Goal: Task Accomplishment & Management: Manage account settings

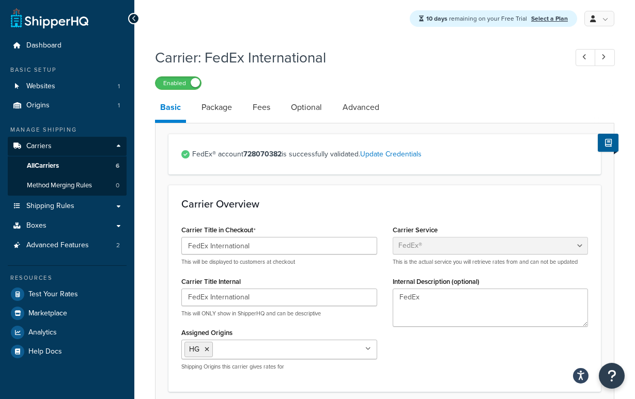
select select "fedEx"
select select "REGULAR_PICKUP"
select select "YOUR_PACKAGING"
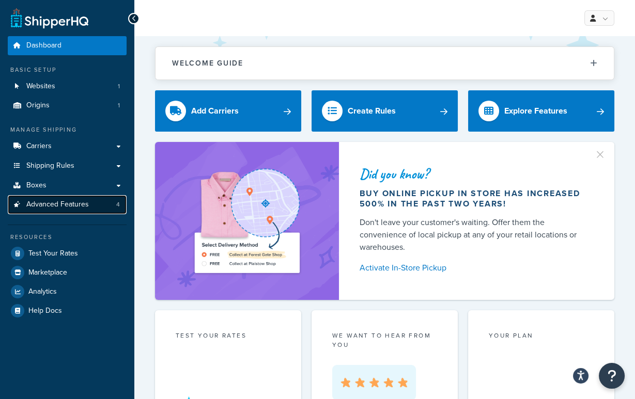
click at [96, 207] on link "Advanced Features 4" at bounding box center [67, 204] width 119 height 19
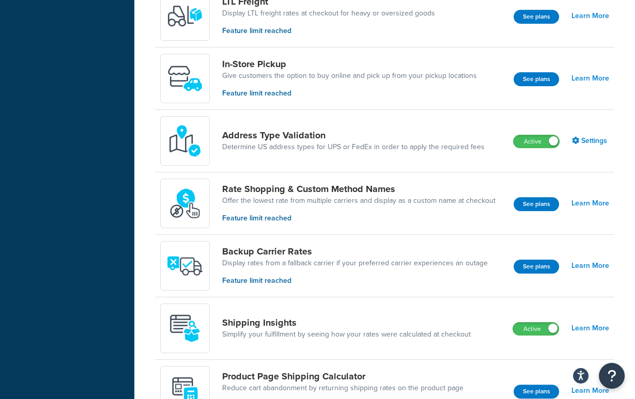
scroll to position [376, 0]
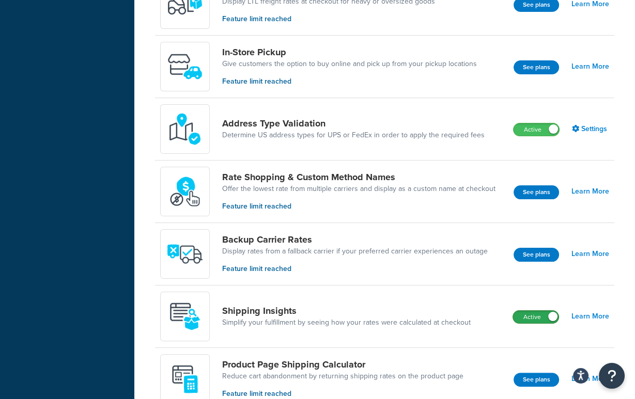
click at [529, 315] on label "Active" at bounding box center [535, 317] width 45 height 12
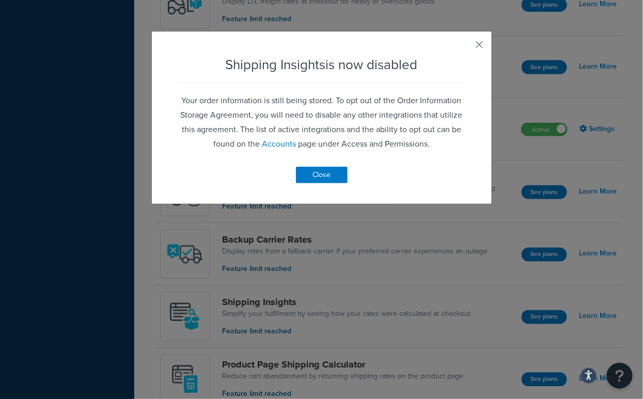
click at [466, 47] on button "button" at bounding box center [464, 48] width 3 height 3
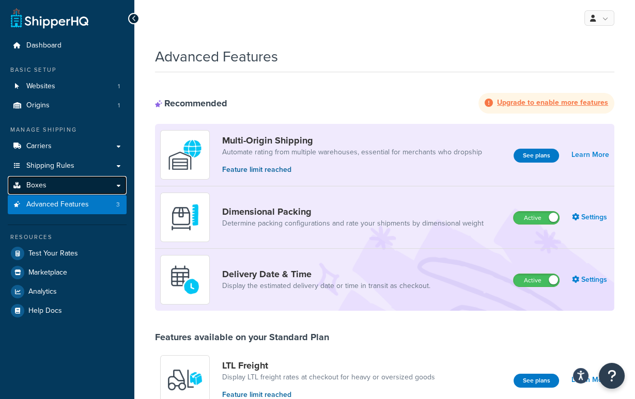
click at [90, 192] on link "Boxes" at bounding box center [67, 185] width 119 height 19
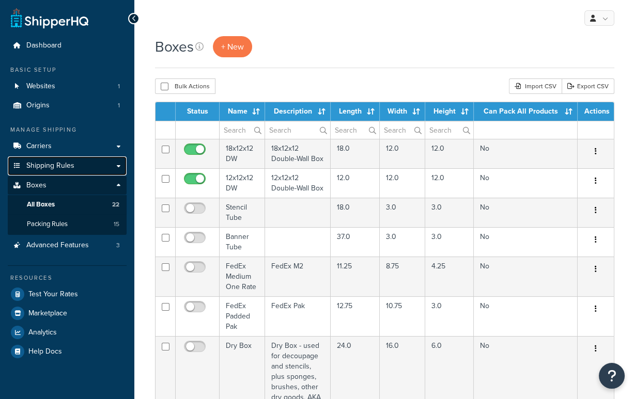
click at [68, 172] on link "Shipping Rules" at bounding box center [67, 166] width 119 height 19
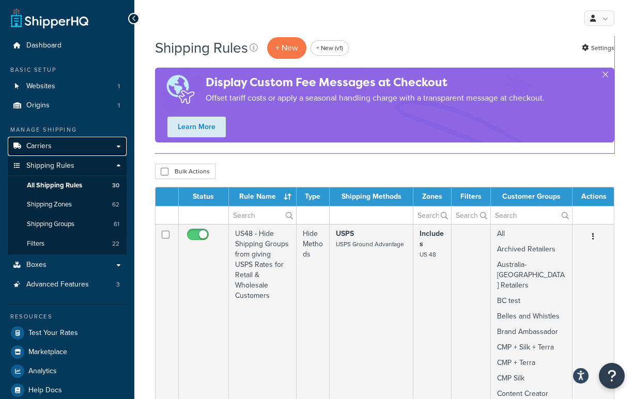
click at [64, 147] on link "Carriers" at bounding box center [67, 146] width 119 height 19
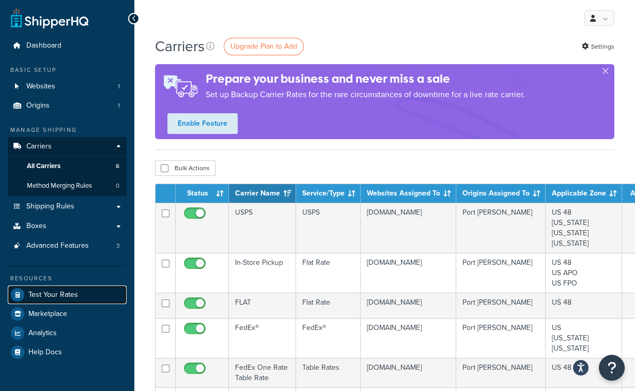
click at [51, 293] on span "Test Your Rates" at bounding box center [53, 294] width 50 height 9
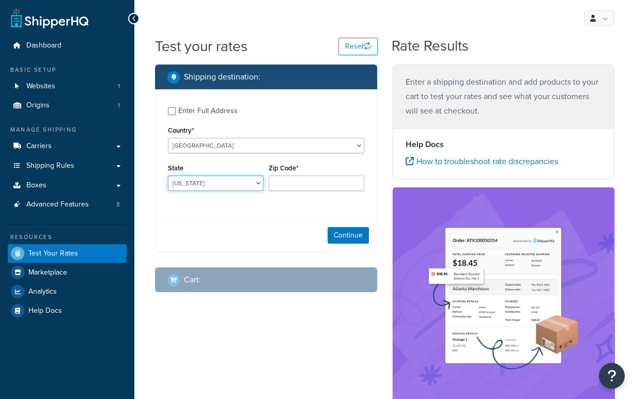
click at [181, 188] on select "[US_STATE] [US_STATE] [US_STATE] [US_STATE] [US_STATE] Armed Forces Americas Ar…" at bounding box center [216, 184] width 96 height 16
select select "[GEOGRAPHIC_DATA]"
click at [168, 176] on select "[US_STATE] [US_STATE] [US_STATE] [US_STATE] [US_STATE] Armed Forces Americas Ar…" at bounding box center [216, 184] width 96 height 16
click at [276, 182] on input "Zip Code*" at bounding box center [317, 184] width 96 height 16
type input "78739"
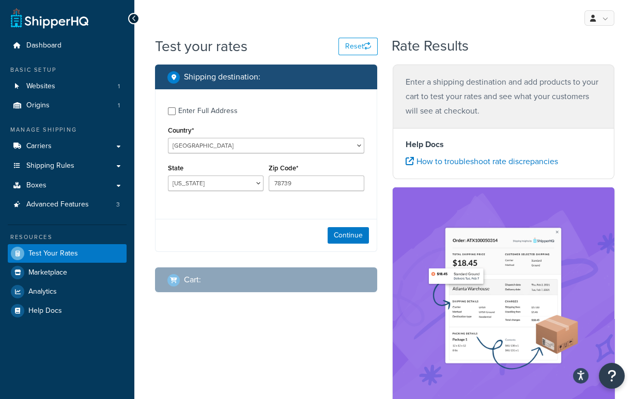
drag, startPoint x: 277, startPoint y: 220, endPoint x: 299, endPoint y: 234, distance: 26.2
click at [277, 220] on div "Continue" at bounding box center [266, 235] width 221 height 33
click at [337, 238] on button "Continue" at bounding box center [348, 235] width 41 height 17
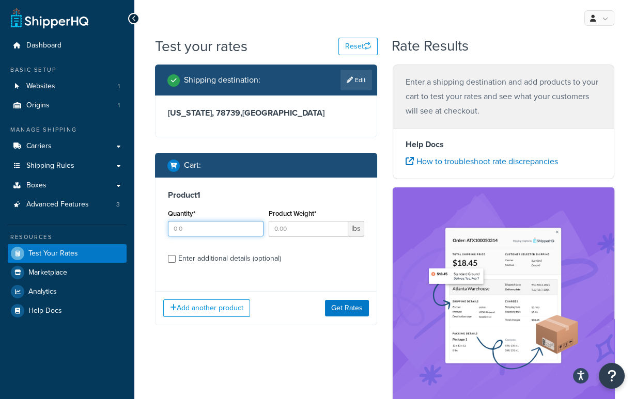
click at [211, 230] on input "Quantity*" at bounding box center [216, 229] width 96 height 16
type input "1"
click at [340, 307] on button "Get Rates" at bounding box center [347, 308] width 44 height 17
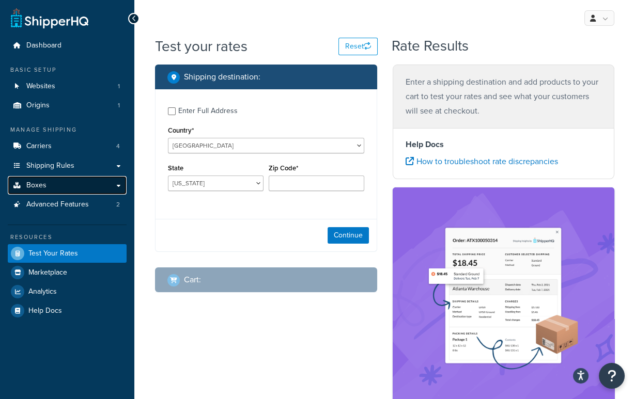
click at [57, 184] on link "Boxes" at bounding box center [67, 185] width 119 height 19
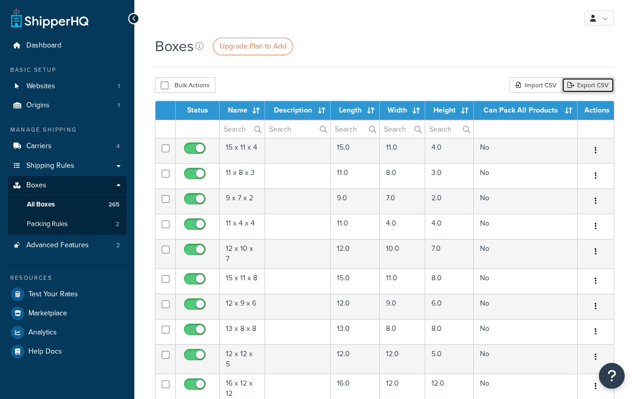
click at [585, 87] on link "Export CSV" at bounding box center [588, 86] width 53 height 16
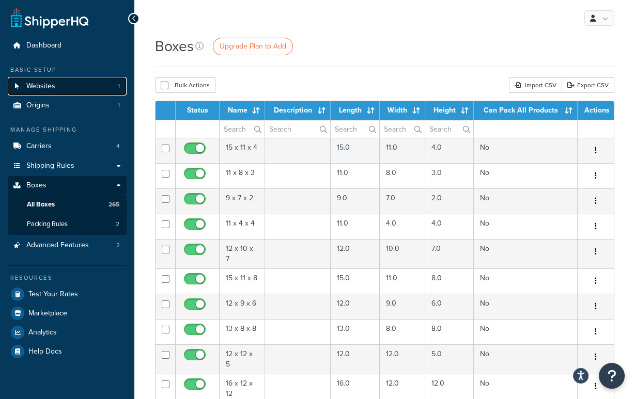
click at [61, 81] on link "Websites 1" at bounding box center [67, 86] width 119 height 19
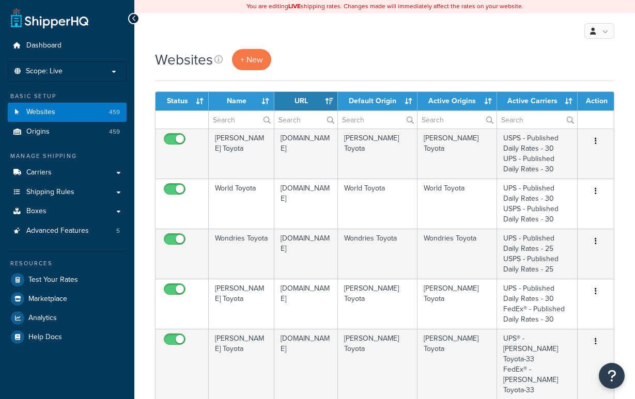
select select "15"
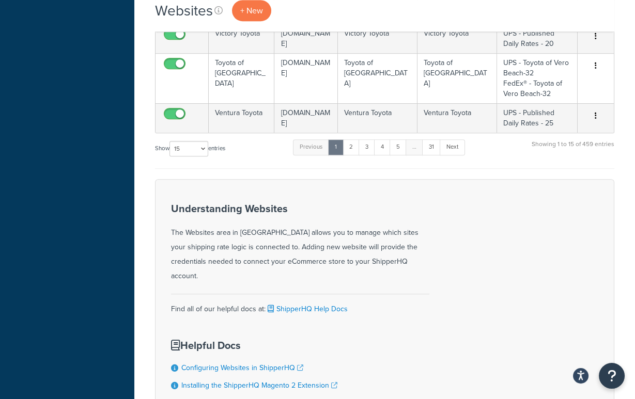
scroll to position [615, 0]
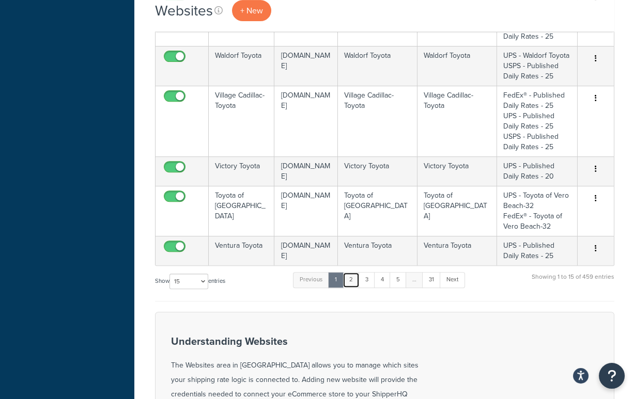
click at [352, 272] on link "2" at bounding box center [351, 280] width 17 height 16
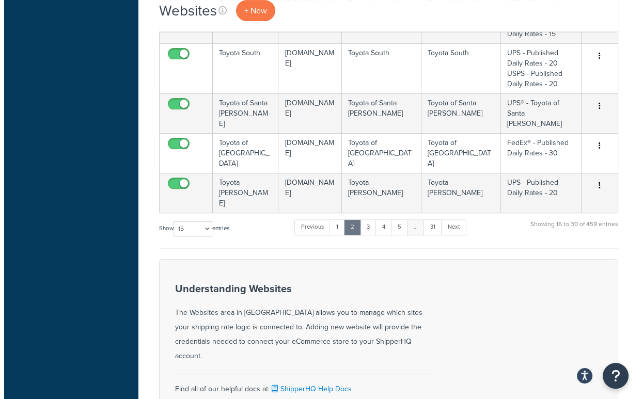
scroll to position [540, 0]
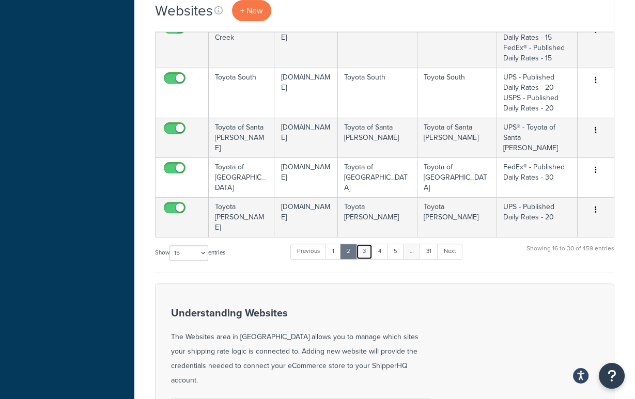
click at [365, 244] on link "3" at bounding box center [364, 252] width 17 height 16
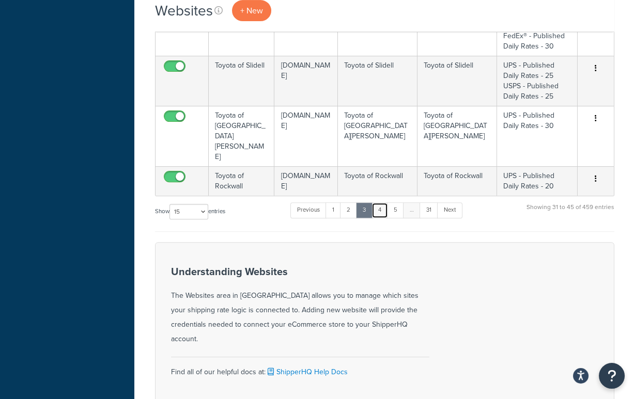
click at [382, 203] on link "4" at bounding box center [379, 211] width 17 height 16
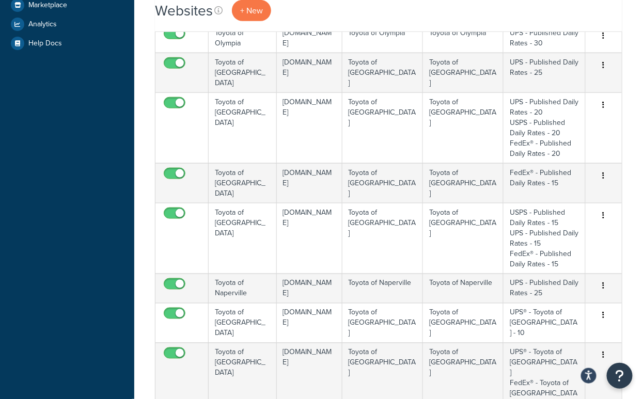
scroll to position [0, 0]
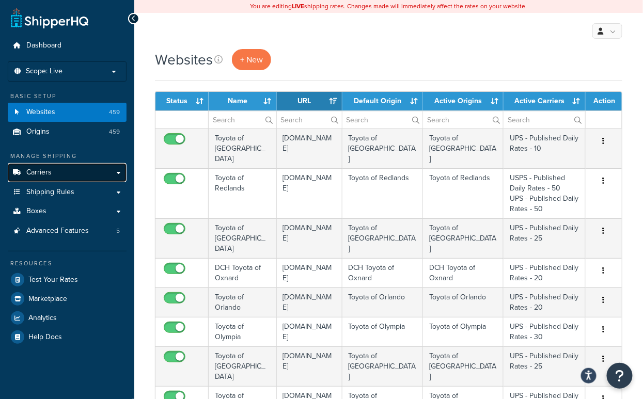
click at [87, 171] on link "Carriers" at bounding box center [67, 172] width 119 height 19
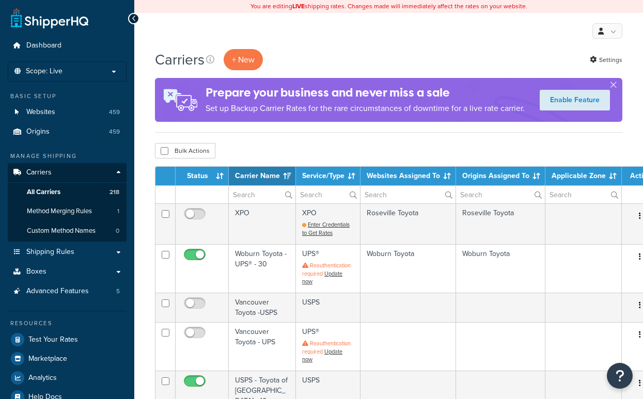
select select "15"
click at [70, 113] on link "Websites 459" at bounding box center [67, 112] width 119 height 19
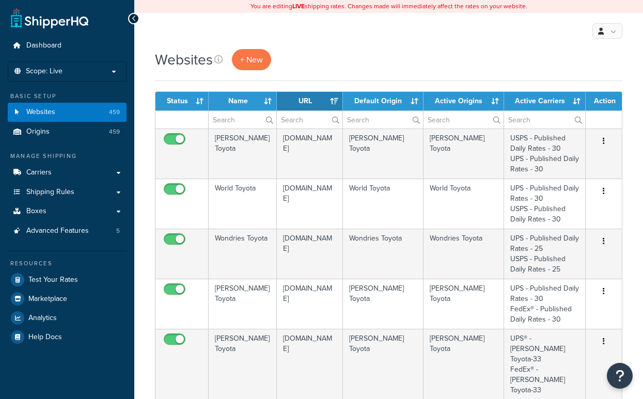
select select "15"
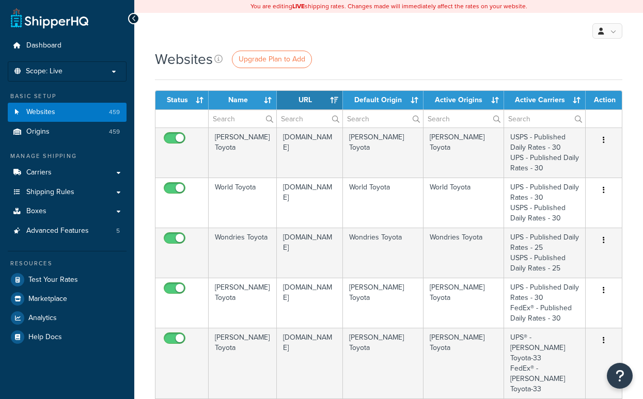
select select "15"
click at [58, 177] on link "Carriers" at bounding box center [67, 172] width 119 height 19
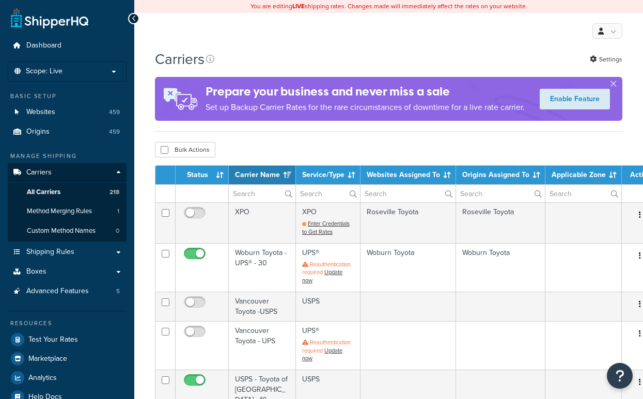
select select "15"
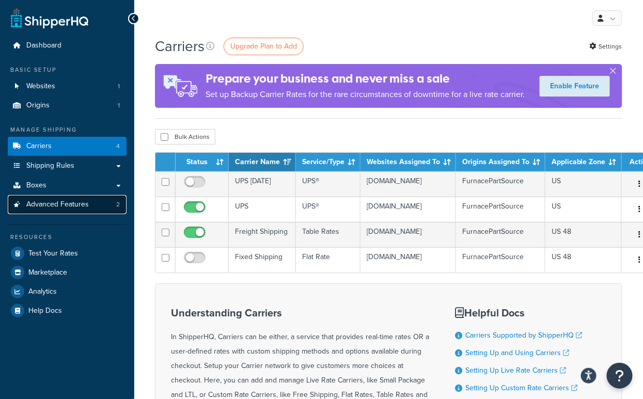
click at [64, 200] on span "Advanced Features" at bounding box center [57, 204] width 63 height 9
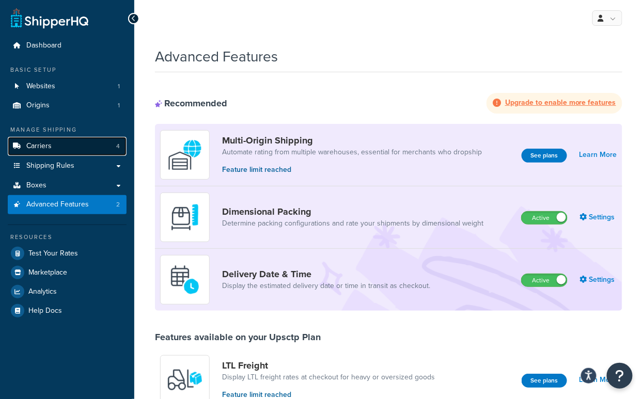
click at [55, 141] on link "Carriers 4" at bounding box center [67, 146] width 119 height 19
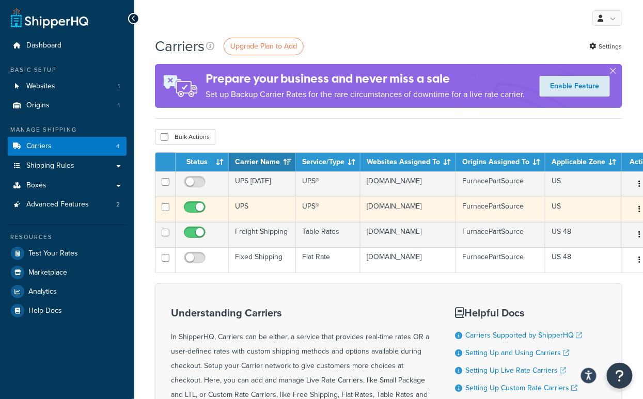
click at [253, 209] on td "UPS" at bounding box center [262, 209] width 67 height 25
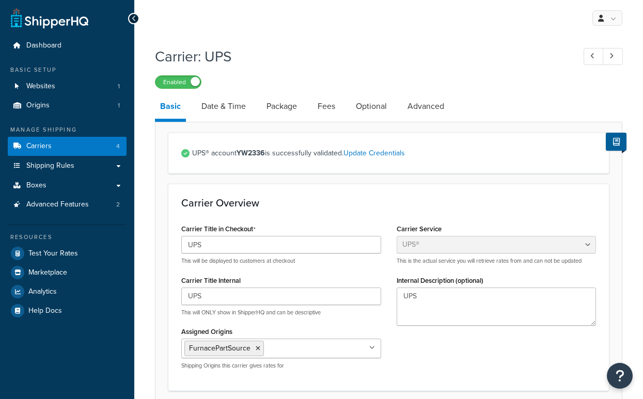
select select "ups"
select select "53"
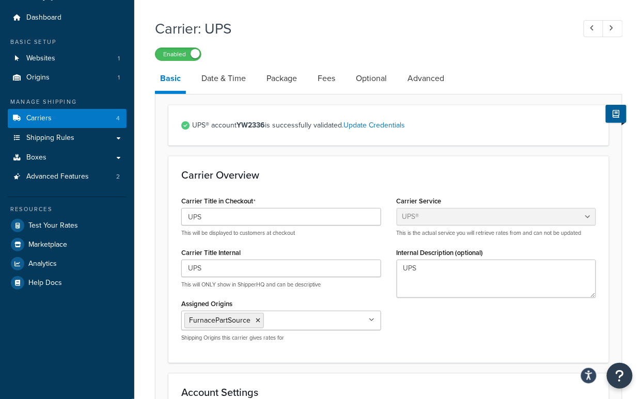
scroll to position [16, 0]
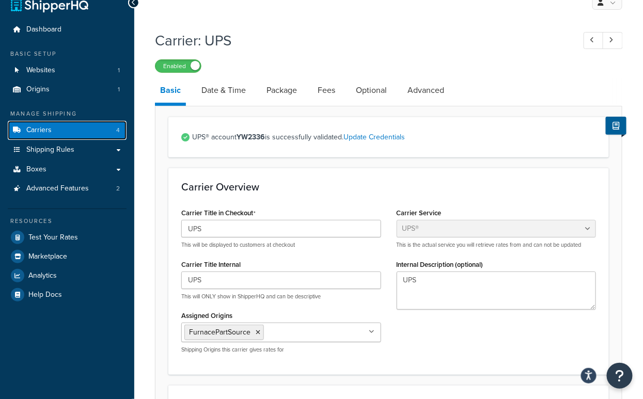
click at [42, 130] on span "Carriers" at bounding box center [38, 130] width 25 height 9
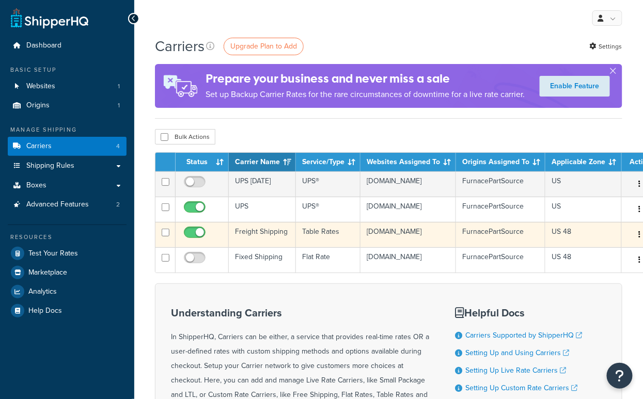
click at [266, 233] on td "Freight Shipping" at bounding box center [262, 234] width 67 height 25
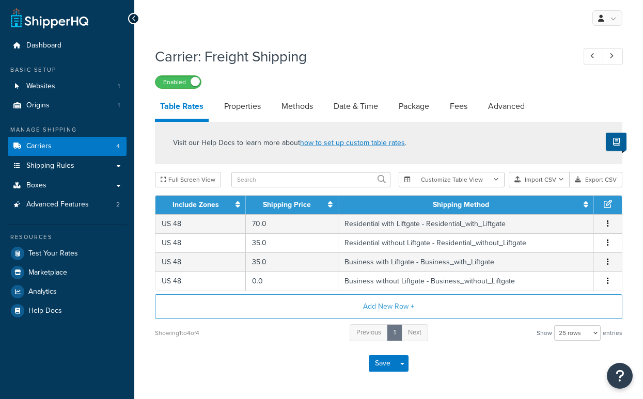
select select "25"
click at [56, 146] on link "Carriers 4" at bounding box center [67, 146] width 119 height 19
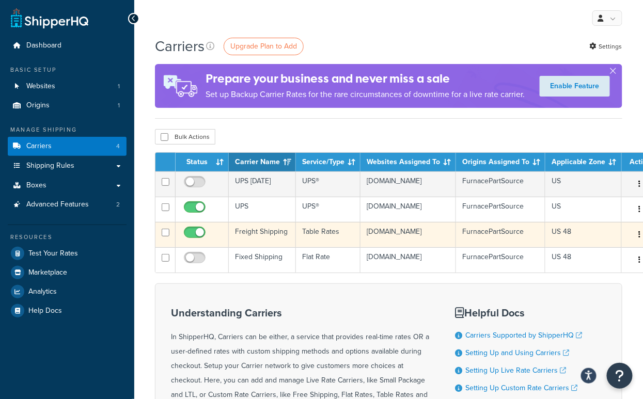
click at [271, 235] on td "Freight Shipping" at bounding box center [262, 234] width 67 height 25
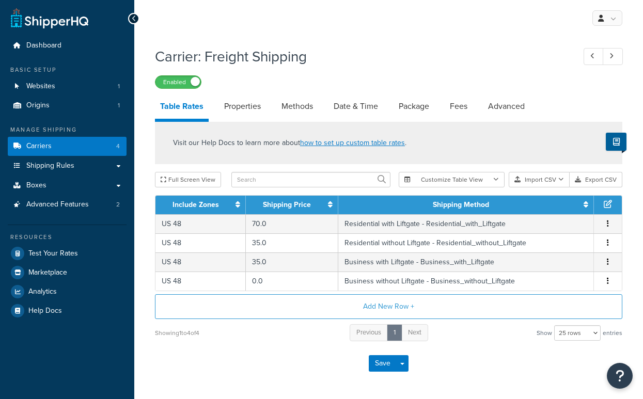
select select "25"
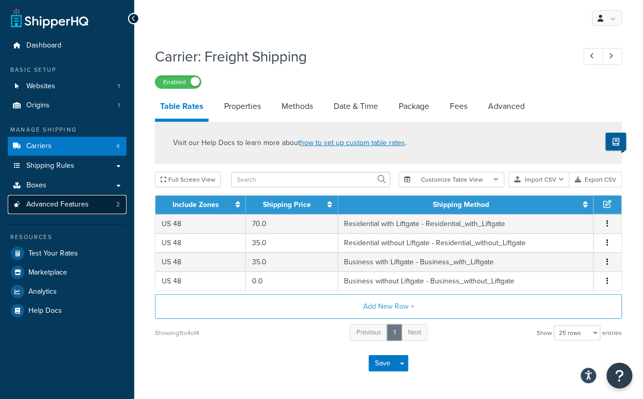
click at [78, 202] on span "Advanced Features" at bounding box center [57, 204] width 63 height 9
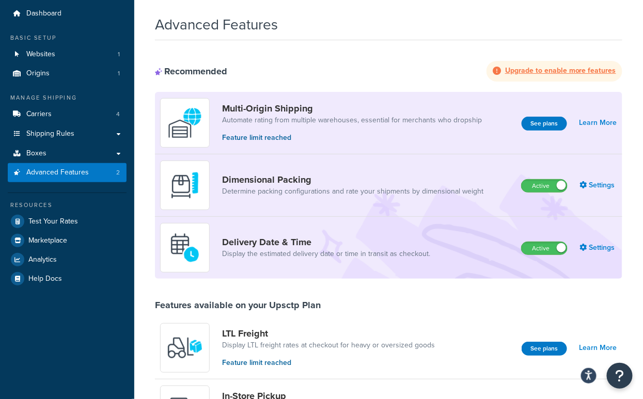
scroll to position [43, 0]
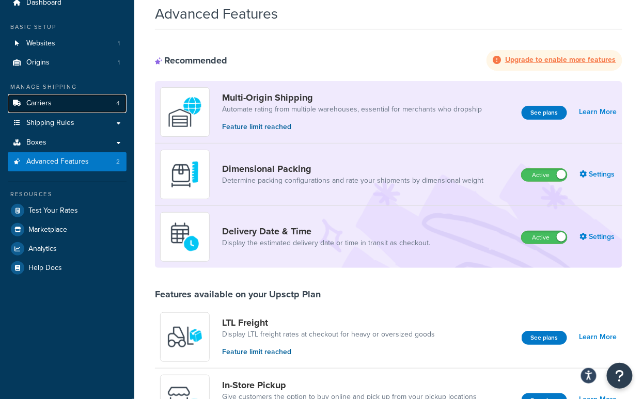
click at [69, 101] on link "Carriers 4" at bounding box center [67, 103] width 119 height 19
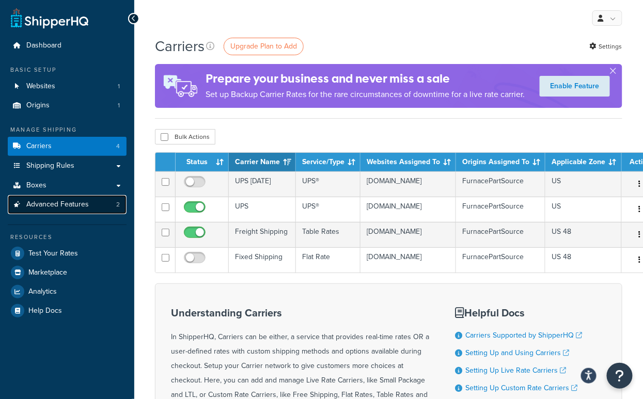
click at [86, 206] on span "Advanced Features" at bounding box center [57, 204] width 63 height 9
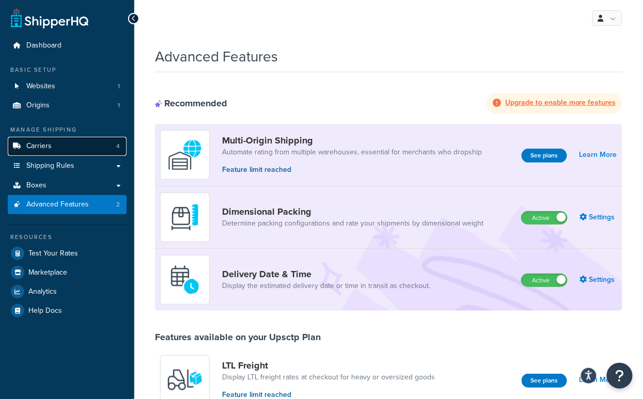
click at [62, 144] on link "Carriers 4" at bounding box center [67, 146] width 119 height 19
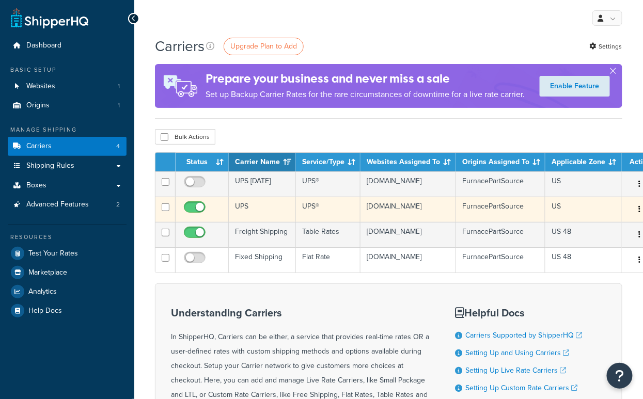
click at [243, 206] on td "UPS" at bounding box center [262, 209] width 67 height 25
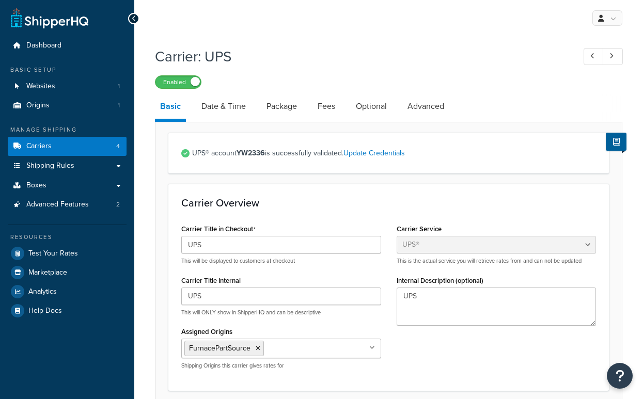
select select "ups"
select select "53"
click at [367, 113] on link "Optional" at bounding box center [371, 106] width 41 height 25
select select "business"
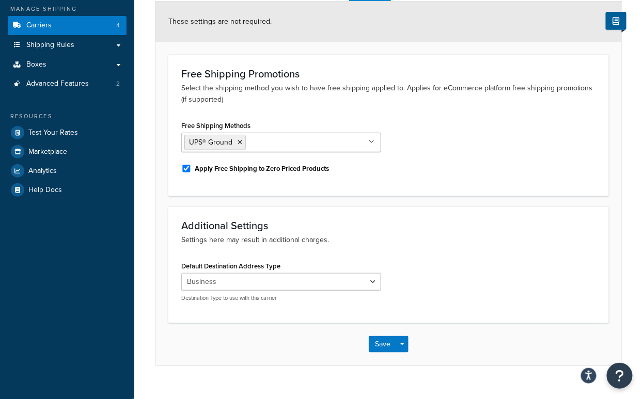
scroll to position [137, 0]
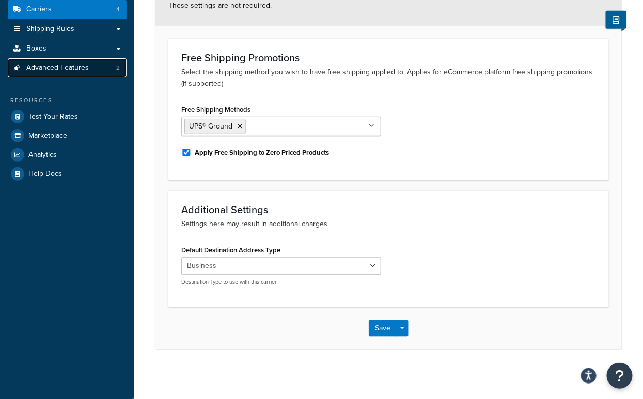
click at [97, 65] on link "Advanced Features 2" at bounding box center [67, 67] width 119 height 19
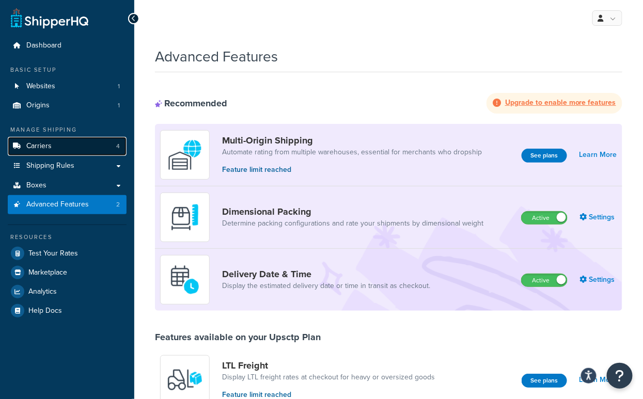
click at [45, 146] on span "Carriers" at bounding box center [38, 146] width 25 height 9
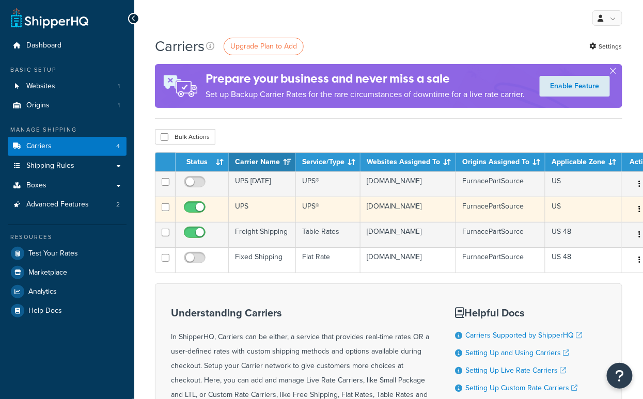
click at [256, 212] on td "UPS" at bounding box center [262, 209] width 67 height 25
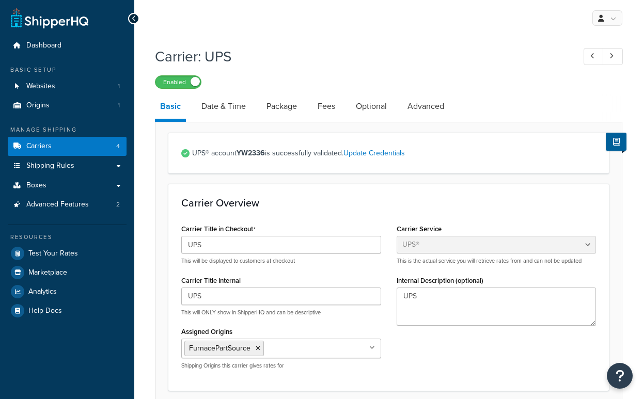
select select "ups"
select select "53"
click at [369, 105] on link "Optional" at bounding box center [371, 106] width 41 height 25
select select "business"
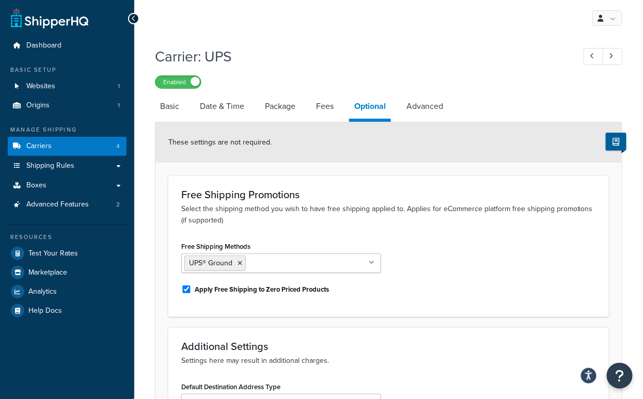
scroll to position [137, 0]
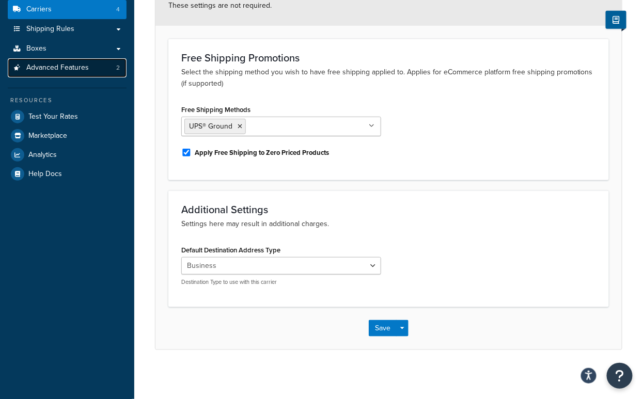
click at [58, 66] on span "Advanced Features" at bounding box center [57, 68] width 63 height 9
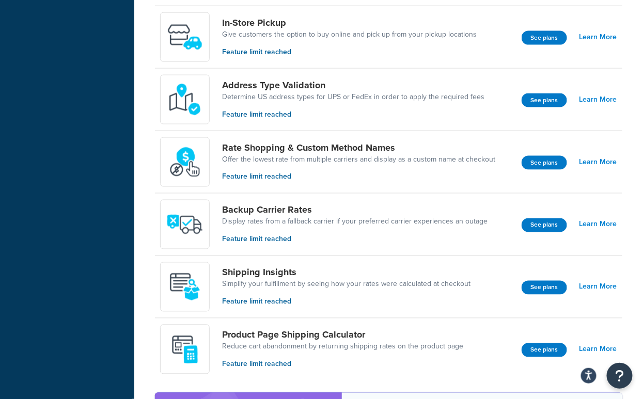
scroll to position [383, 0]
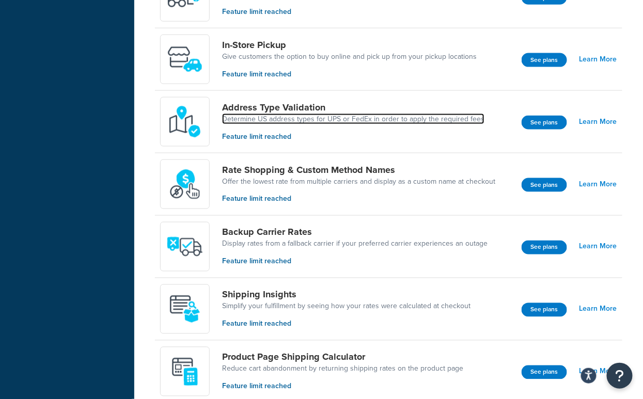
click at [269, 117] on link "Determine US address types for UPS or FedEx in order to apply the required fees" at bounding box center [353, 119] width 262 height 10
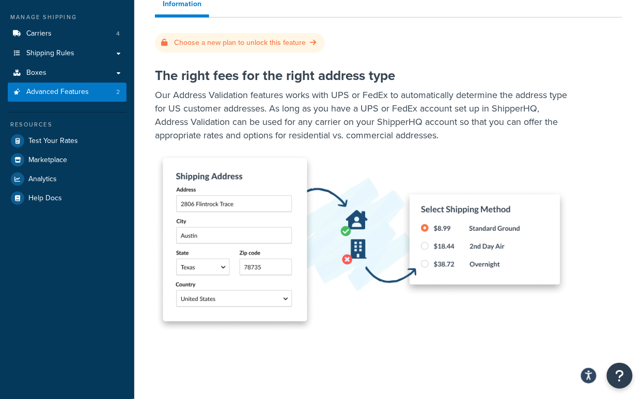
scroll to position [133, 0]
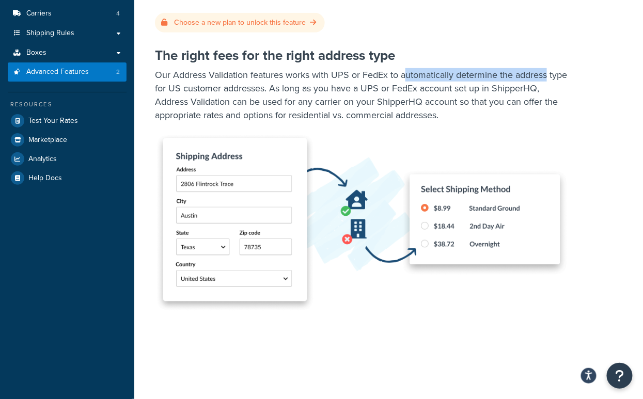
drag, startPoint x: 405, startPoint y: 73, endPoint x: 554, endPoint y: 72, distance: 149.8
click at [554, 73] on p "Our Address Validation features works with UPS or FedEx to automatically determ…" at bounding box center [361, 95] width 413 height 54
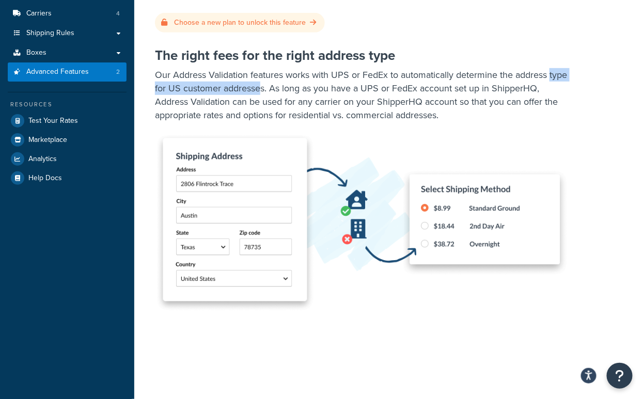
drag, startPoint x: 155, startPoint y: 85, endPoint x: 282, endPoint y: 90, distance: 127.2
click at [283, 90] on p "Our Address Validation features works with UPS or FedEx to automatically determ…" at bounding box center [361, 95] width 413 height 54
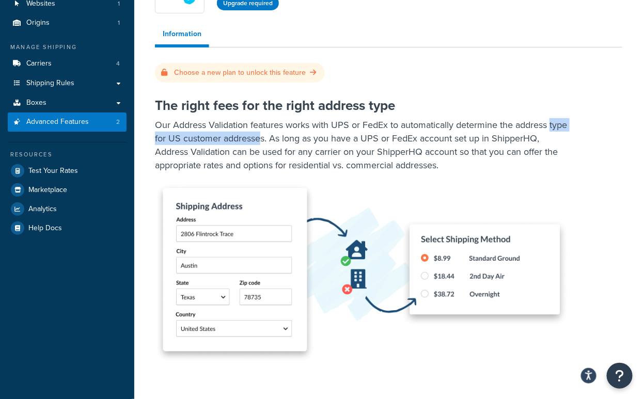
scroll to position [68, 0]
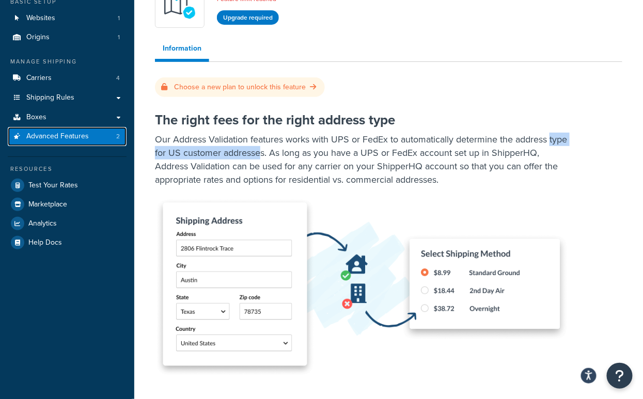
click at [75, 134] on span "Advanced Features" at bounding box center [57, 136] width 63 height 9
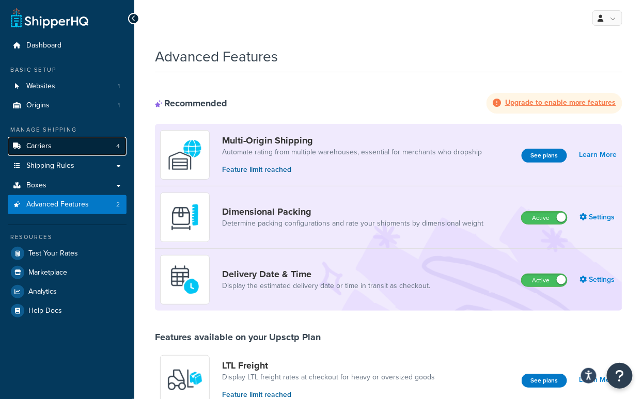
click at [46, 144] on span "Carriers" at bounding box center [38, 146] width 25 height 9
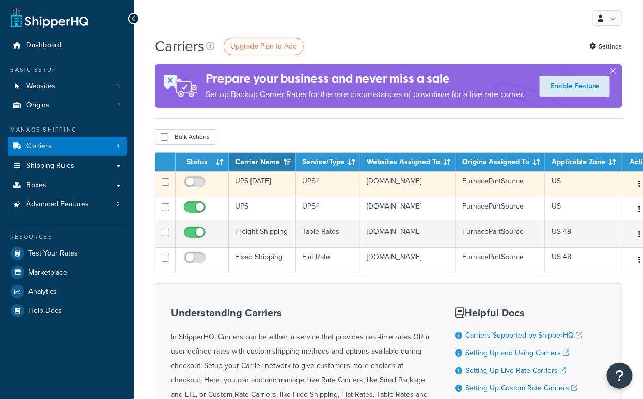
click at [249, 183] on td "UPS [DATE]" at bounding box center [262, 184] width 67 height 25
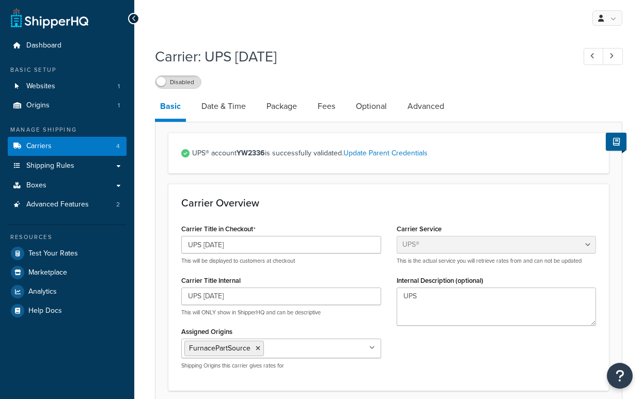
select select "ups"
select select "53"
click at [217, 107] on link "Date & Time" at bounding box center [223, 106] width 55 height 25
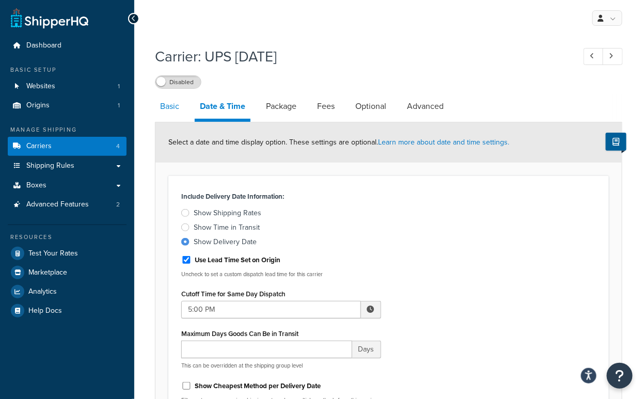
click at [169, 107] on link "Basic" at bounding box center [169, 106] width 29 height 25
select select "ups"
select select "53"
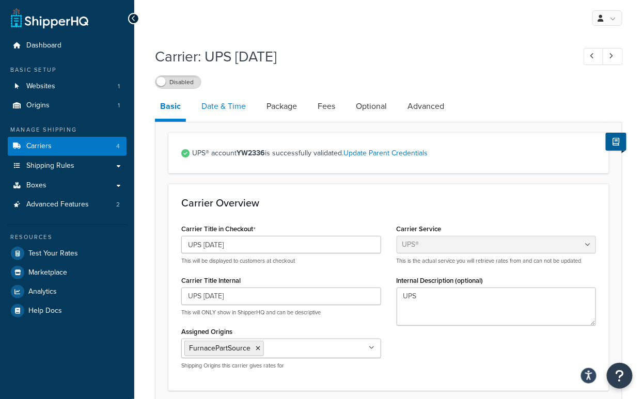
click at [229, 111] on link "Date & Time" at bounding box center [223, 106] width 55 height 25
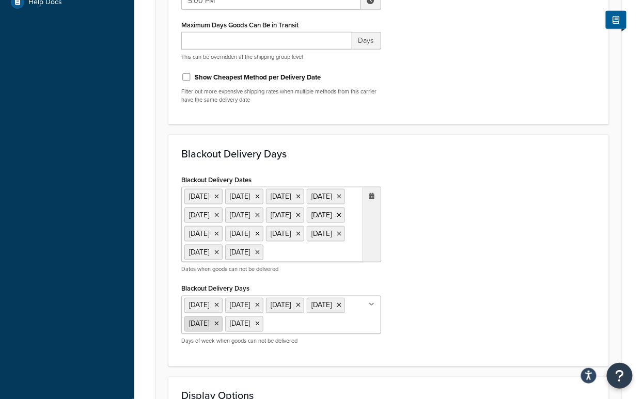
scroll to position [69, 0]
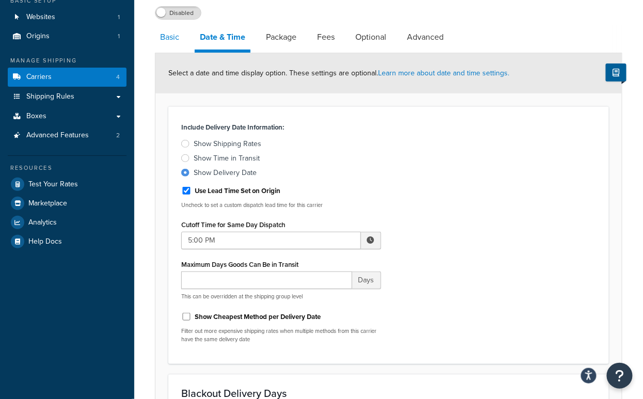
click at [174, 39] on link "Basic" at bounding box center [169, 37] width 29 height 25
select select "ups"
select select "53"
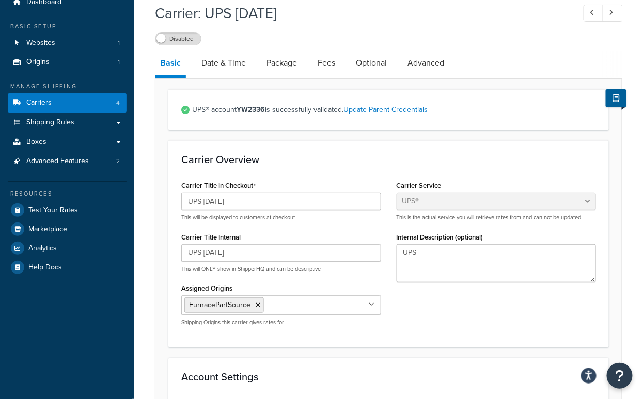
scroll to position [9, 0]
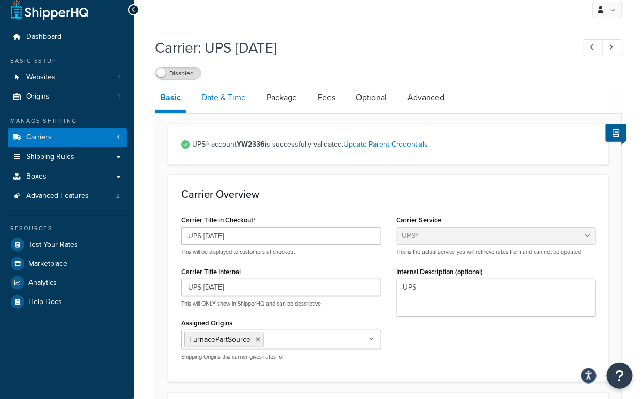
click at [239, 100] on link "Date & Time" at bounding box center [223, 97] width 55 height 25
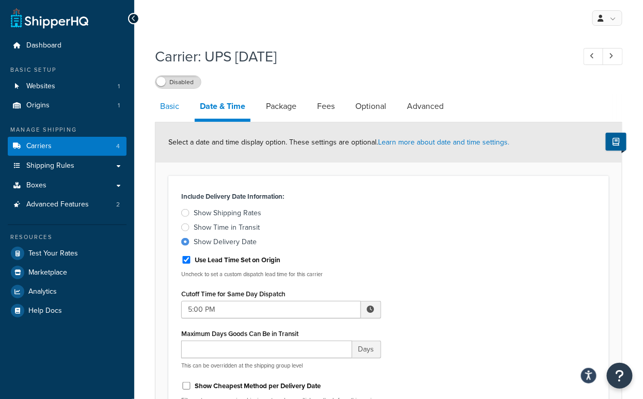
click at [171, 103] on link "Basic" at bounding box center [169, 106] width 29 height 25
select select "ups"
select select "53"
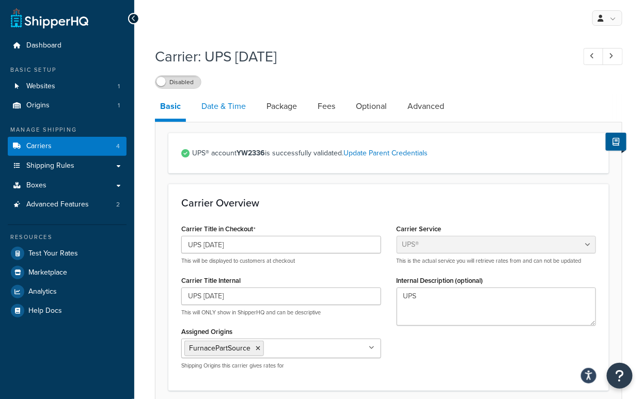
click at [215, 105] on link "Date & Time" at bounding box center [223, 106] width 55 height 25
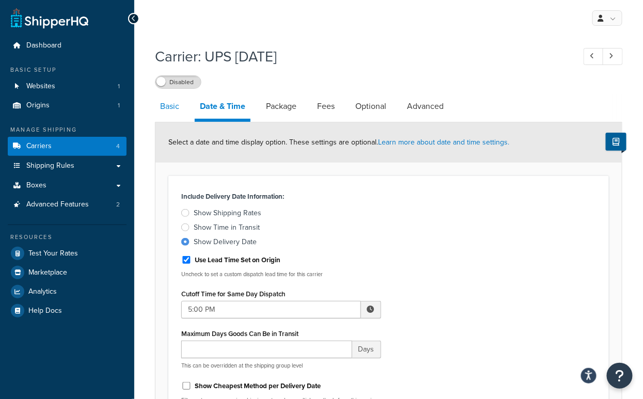
click at [168, 106] on link "Basic" at bounding box center [169, 106] width 29 height 25
select select "ups"
select select "53"
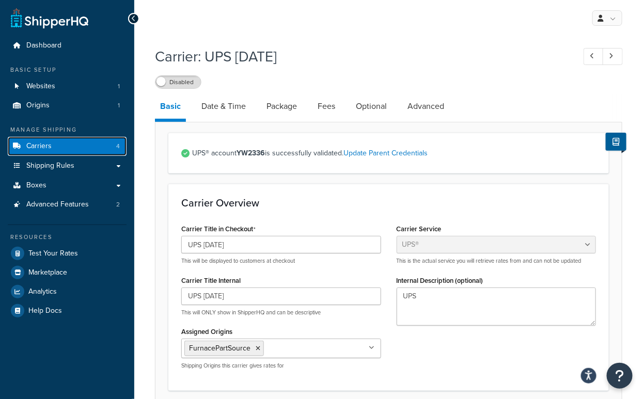
click at [60, 144] on link "Carriers 4" at bounding box center [67, 146] width 119 height 19
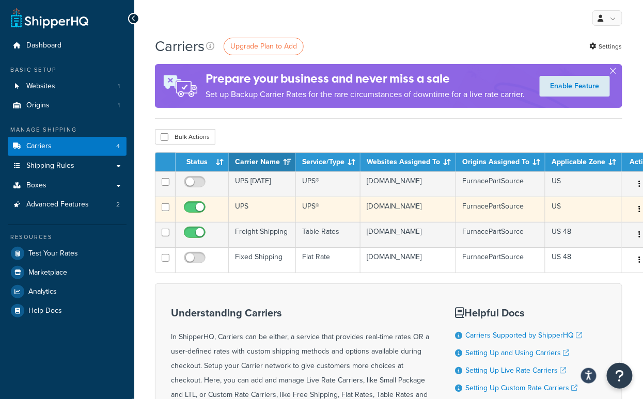
click at [274, 209] on td "UPS" at bounding box center [262, 209] width 67 height 25
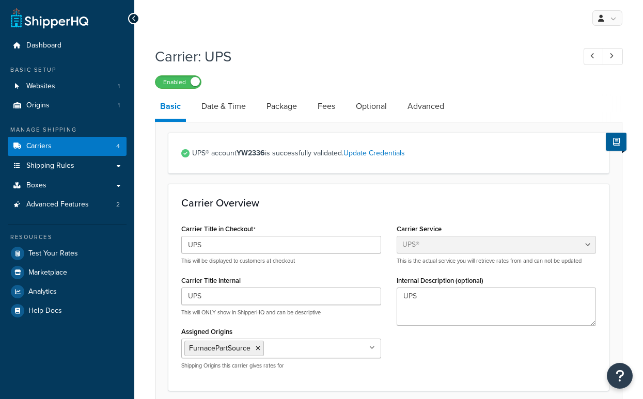
select select "ups"
select select "53"
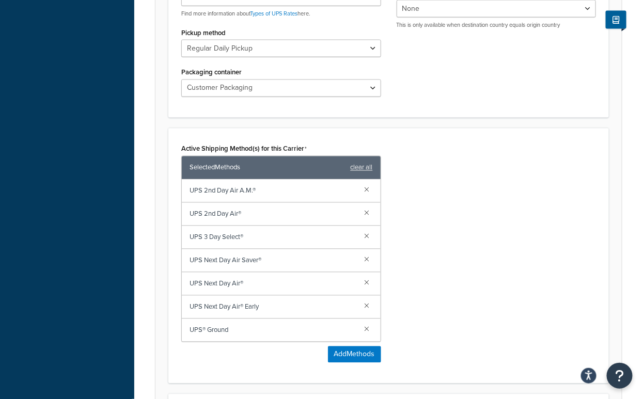
scroll to position [530, 0]
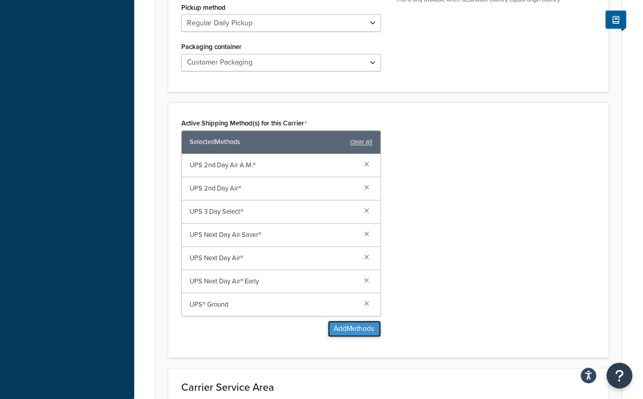
click at [340, 324] on button "Add Methods" at bounding box center [354, 329] width 53 height 17
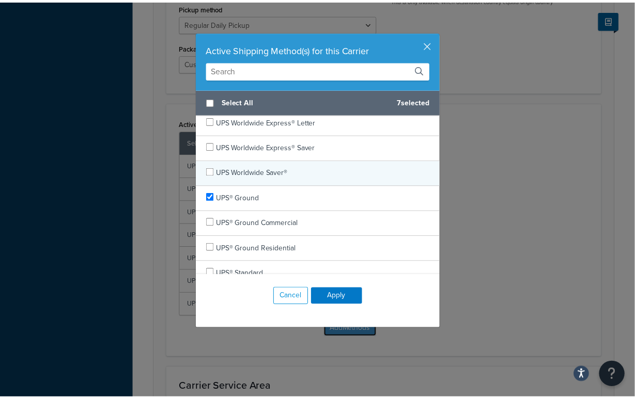
scroll to position [591, 0]
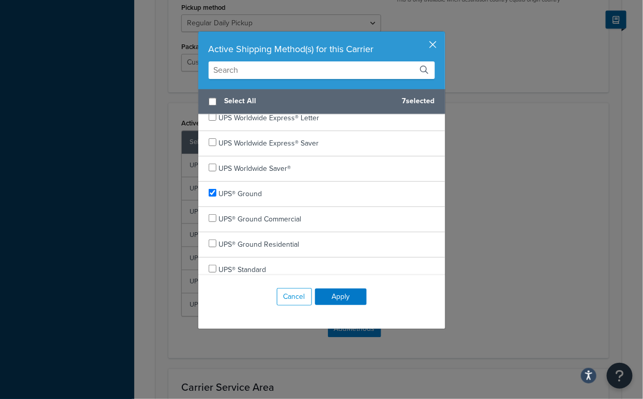
click at [443, 34] on button "button" at bounding box center [444, 33] width 3 height 3
